Goal: Task Accomplishment & Management: Complete application form

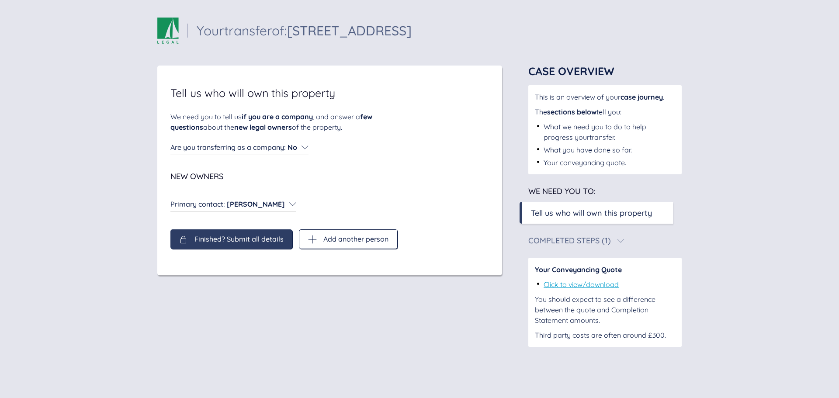
click at [221, 235] on span "Finished? Submit all details" at bounding box center [238, 239] width 89 height 8
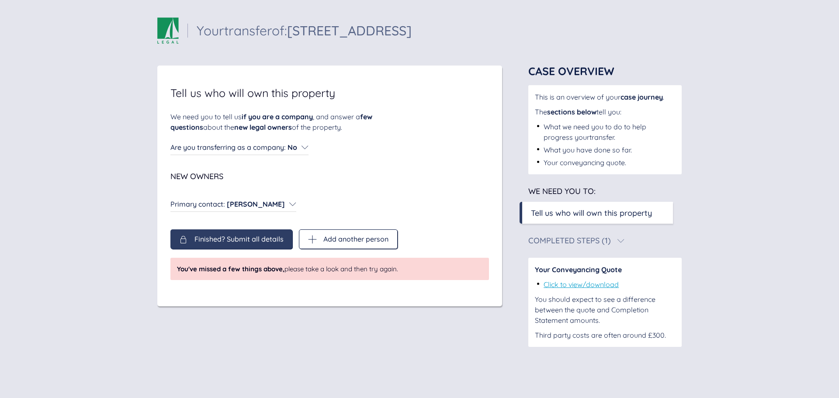
click at [305, 146] on icon at bounding box center [304, 147] width 7 height 7
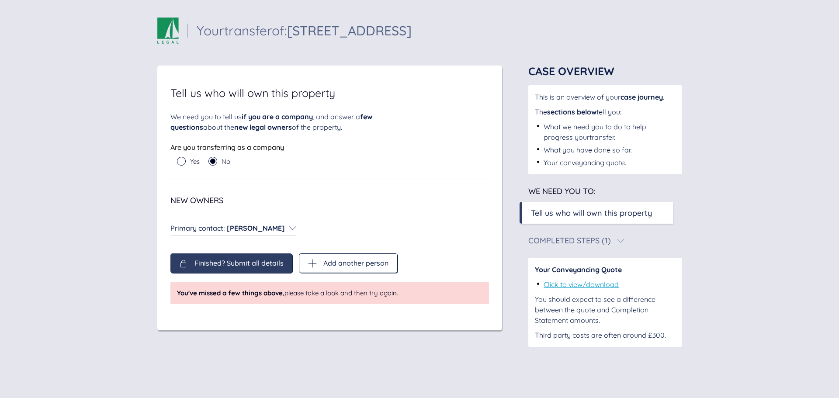
click at [250, 261] on span "Finished? Submit all details" at bounding box center [238, 263] width 89 height 8
click at [296, 228] on div "Primary contact : [PERSON_NAME] Primary contact : [PERSON_NAME]" at bounding box center [233, 228] width 126 height 10
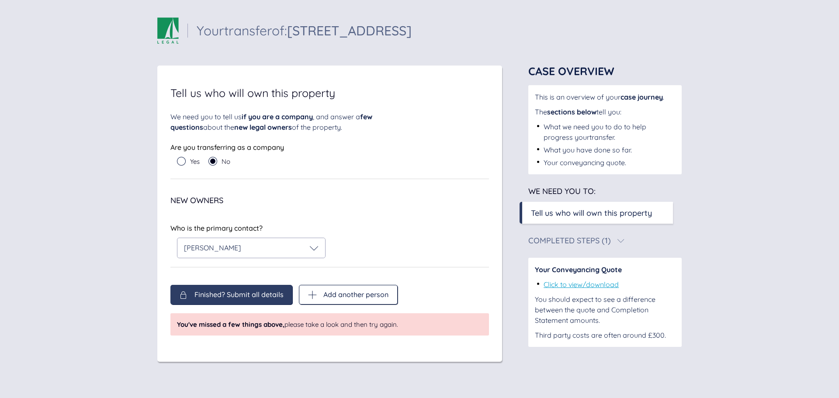
click at [297, 259] on div "Who is the primary contact? [PERSON_NAME] Who is the primary contact? [PERSON_N…" at bounding box center [329, 244] width 318 height 45
click at [296, 252] on div "[PERSON_NAME]" at bounding box center [251, 248] width 148 height 20
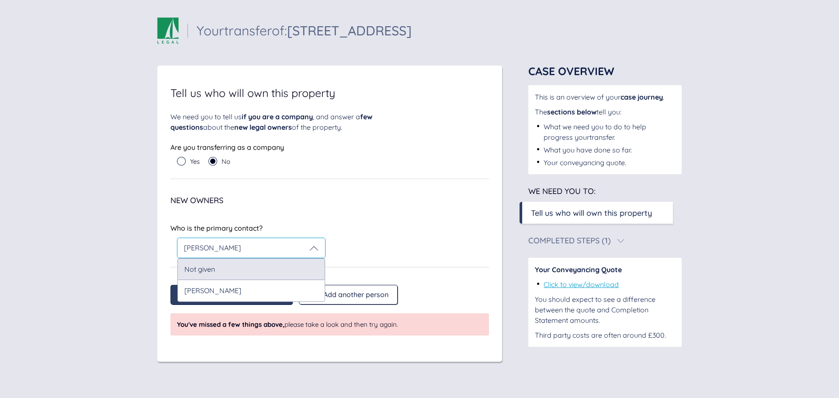
click at [295, 259] on div "Not given" at bounding box center [251, 268] width 148 height 21
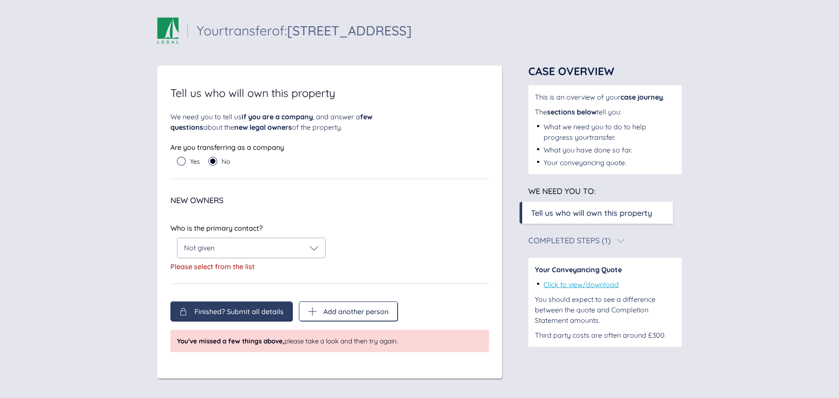
click at [255, 307] on div "Finished? Submit all details" at bounding box center [231, 311] width 104 height 9
click at [243, 249] on div "Not given" at bounding box center [251, 248] width 135 height 9
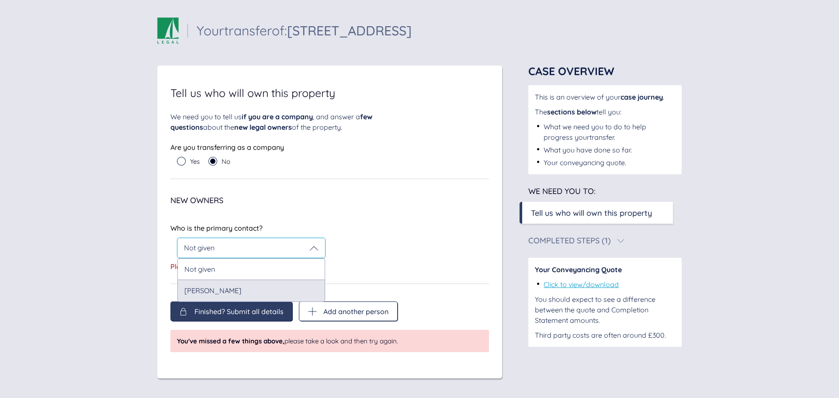
click at [238, 282] on div "[PERSON_NAME]" at bounding box center [251, 291] width 148 height 22
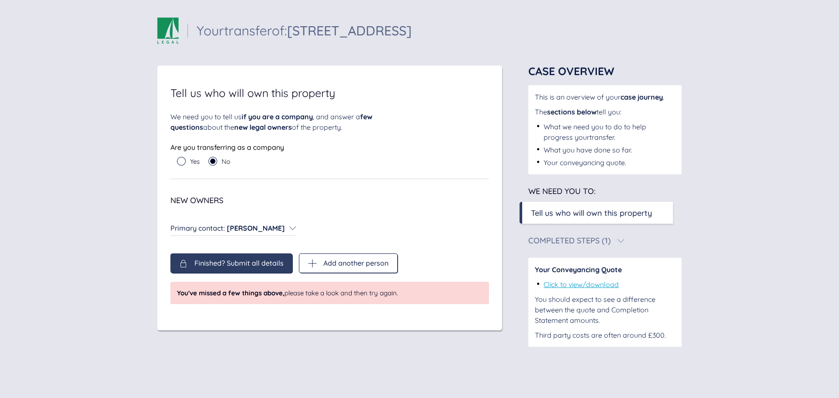
click at [235, 291] on div "Finished? Submit all details Add another person Finished? Submit all details Ad…" at bounding box center [329, 278] width 318 height 51
click at [277, 224] on span "[PERSON_NAME]" at bounding box center [256, 228] width 58 height 9
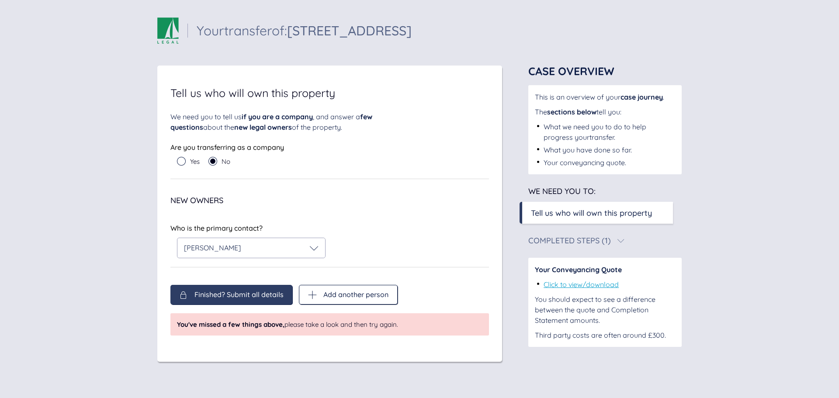
click at [294, 198] on span "New Owners" at bounding box center [329, 201] width 318 height 8
click at [220, 293] on span "Finished? Submit all details" at bounding box center [238, 294] width 89 height 8
click at [310, 322] on span "You've missed a few things above, please take a look and then try again." at bounding box center [287, 324] width 221 height 9
